Goal: Find specific page/section: Find specific page/section

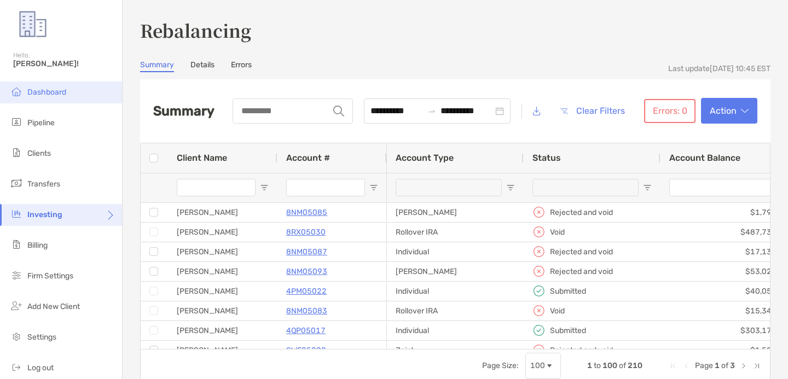
click at [25, 91] on li "Dashboard" at bounding box center [61, 93] width 122 height 22
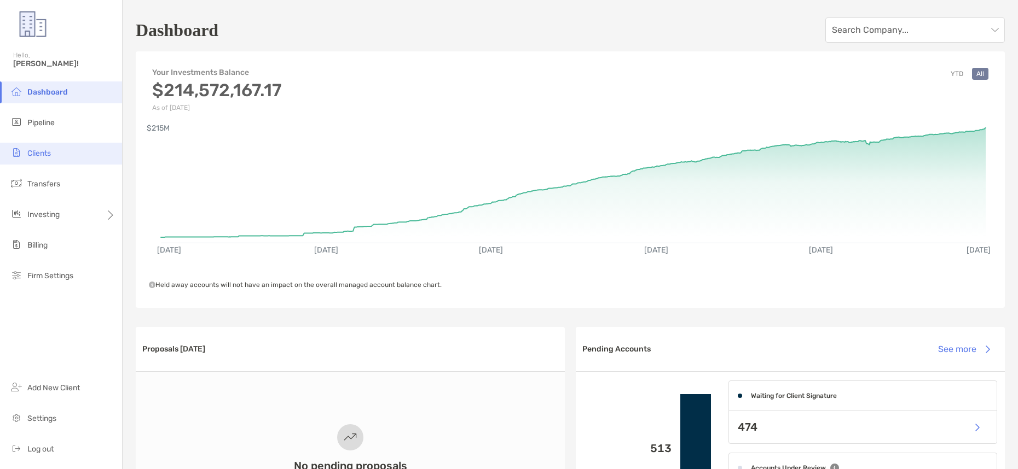
click at [53, 152] on li "Clients" at bounding box center [61, 154] width 122 height 22
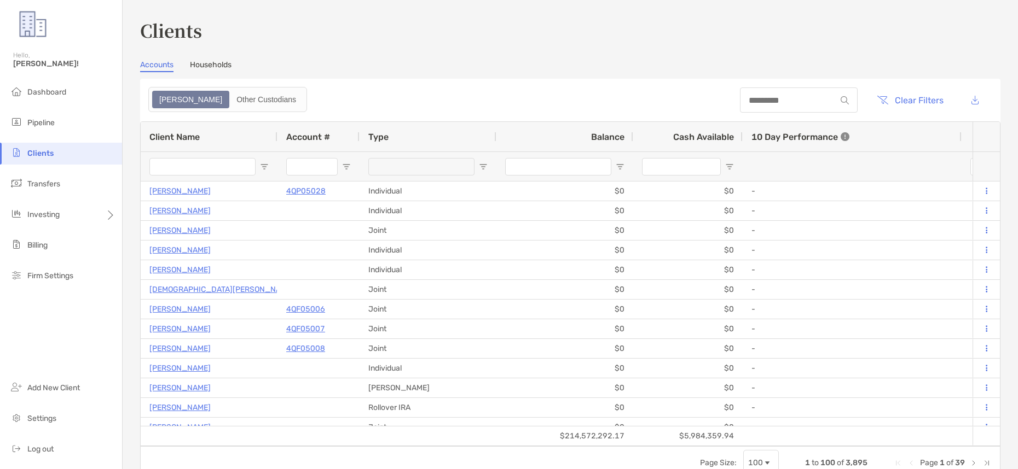
click at [604, 137] on span "Balance" at bounding box center [607, 137] width 33 height 10
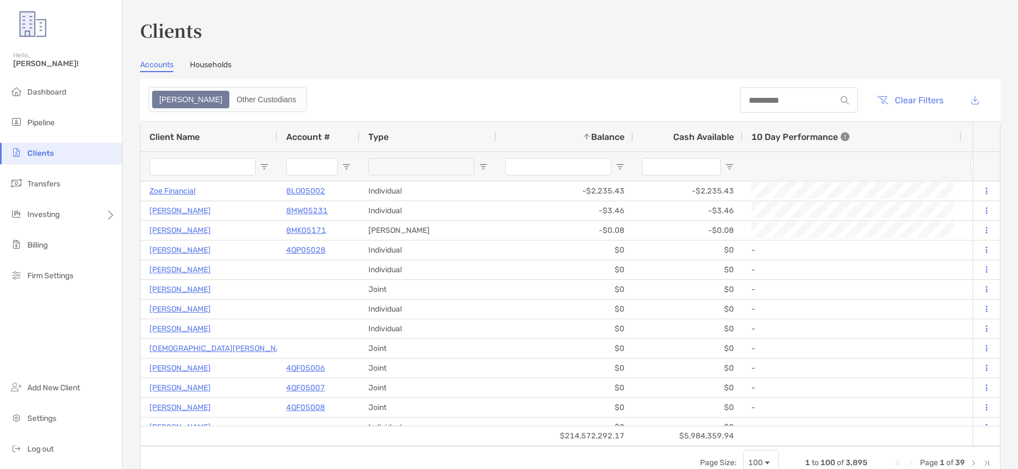
click at [604, 137] on span "Balance" at bounding box center [607, 137] width 33 height 10
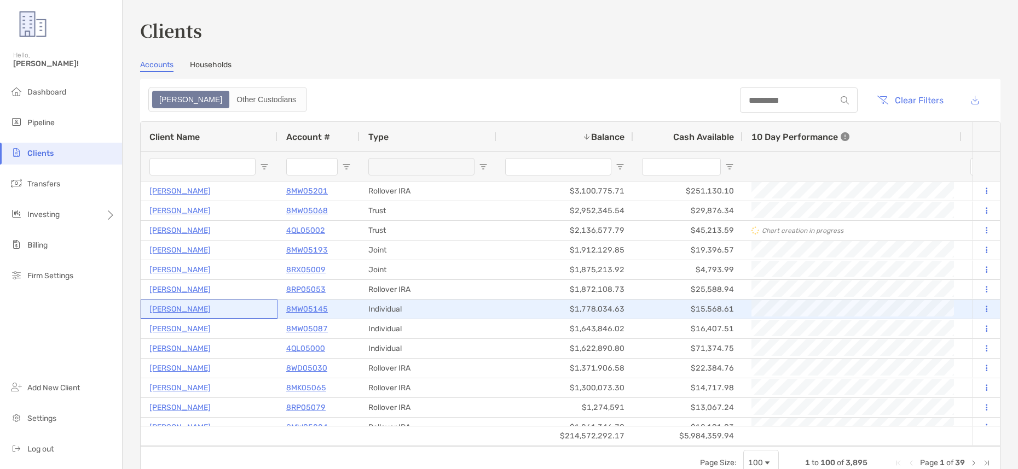
click at [176, 308] on p "[PERSON_NAME]" at bounding box center [179, 310] width 61 height 14
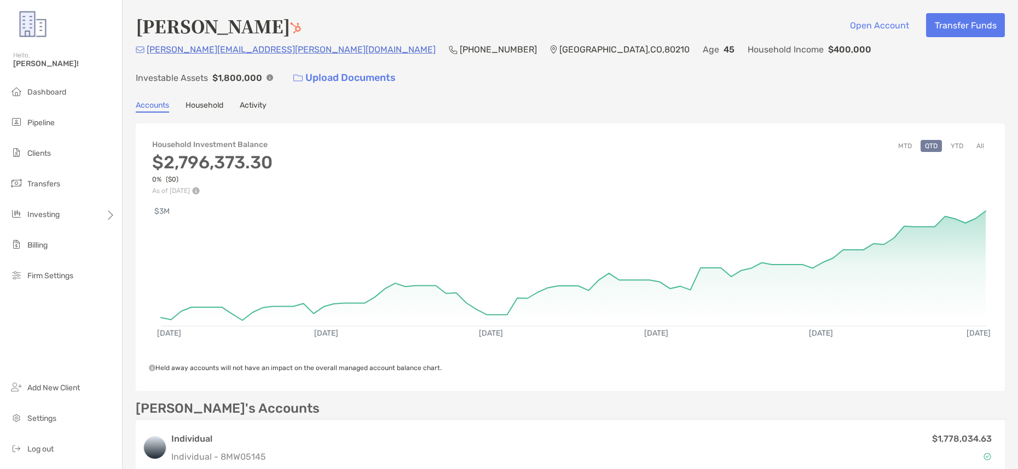
click at [200, 187] on img at bounding box center [196, 191] width 8 height 8
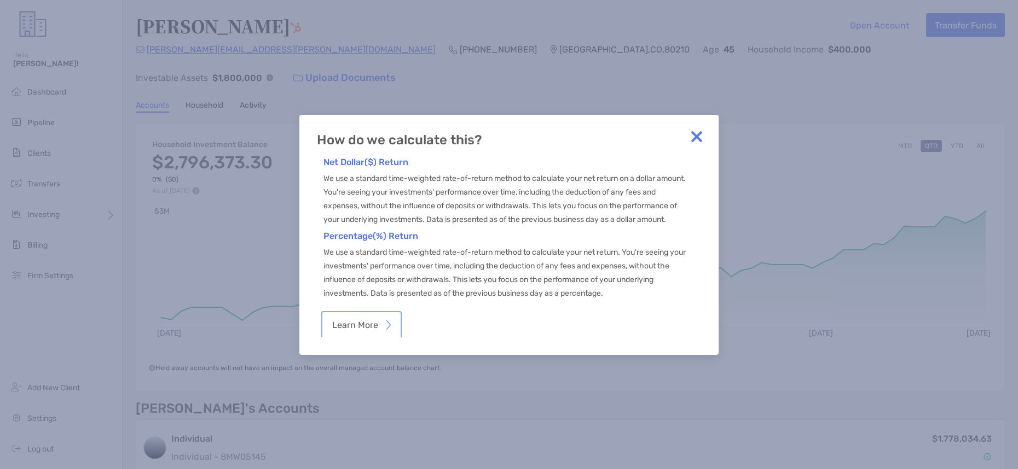
click at [362, 327] on button "Learn More" at bounding box center [361, 325] width 76 height 24
click at [703, 130] on img at bounding box center [696, 137] width 22 height 22
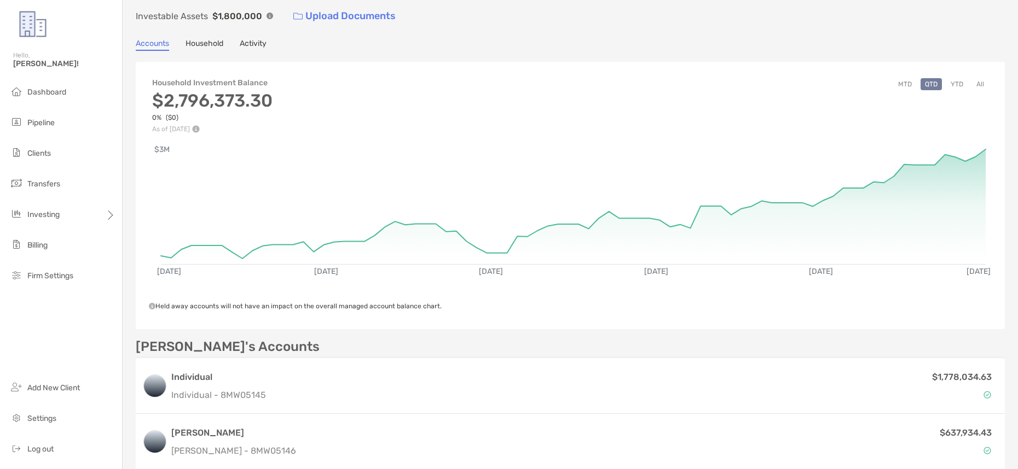
scroll to position [61, 0]
